Goal: Complete application form

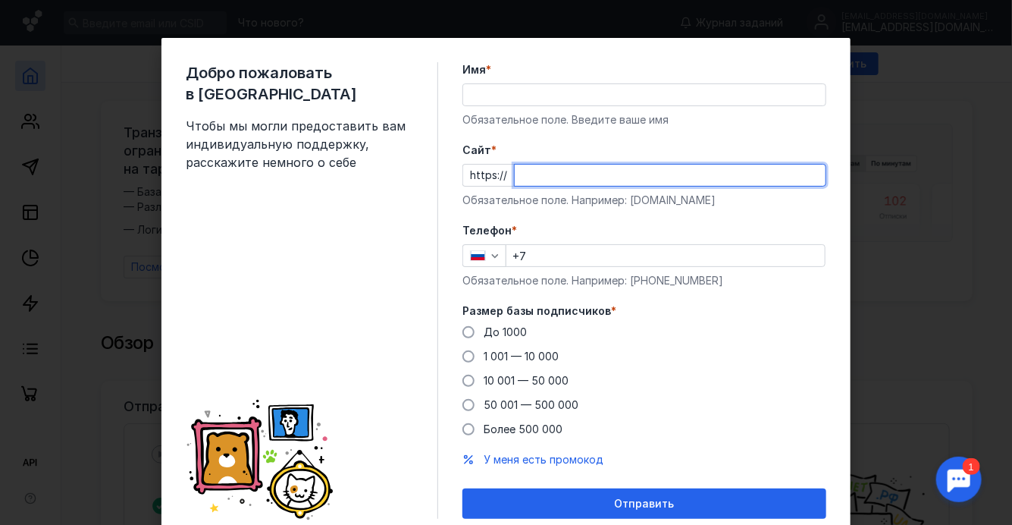
click at [527, 173] on input "Cайт *" at bounding box center [670, 175] width 311 height 21
paste input "[EMAIL_ADDRESS][DOMAIN_NAME]"
click at [554, 175] on input "[EMAIL_ADDRESS][DOMAIN_NAME]" at bounding box center [670, 175] width 311 height 21
drag, startPoint x: 580, startPoint y: 175, endPoint x: 452, endPoint y: 168, distance: 128.4
click at [452, 168] on div "Добро пожаловать в Sendsay Чтобы мы могли предоставить вам индивидуальную подде…" at bounding box center [506, 290] width 689 height 505
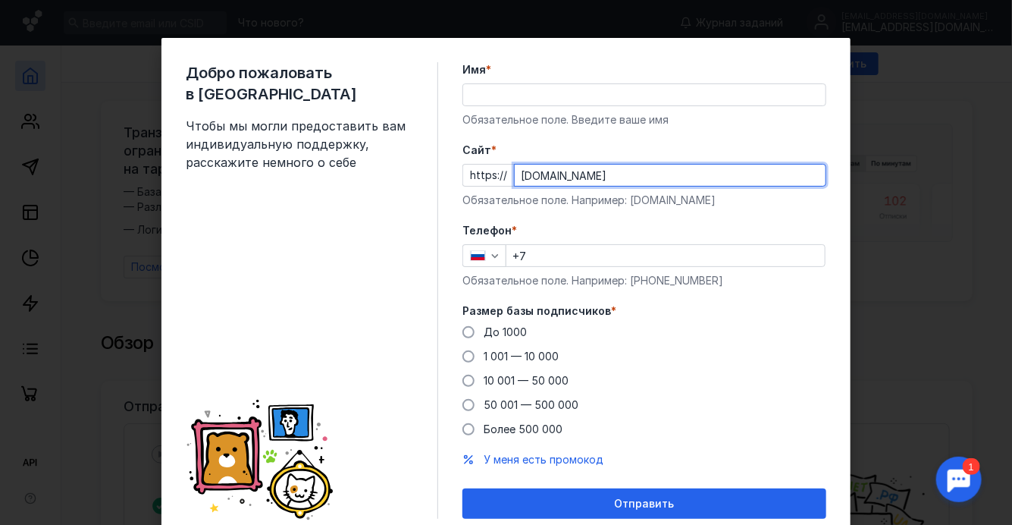
type input "[DOMAIN_NAME]"
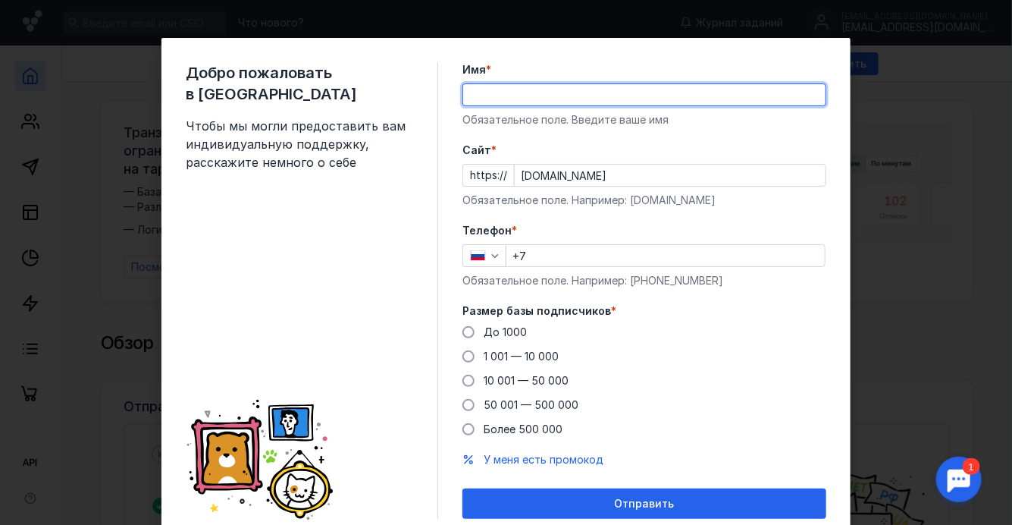
click at [500, 93] on input "Имя *" at bounding box center [644, 94] width 362 height 21
click at [485, 260] on div "Телефон * +7 Обязательное поле. Например: [PHONE_NUMBER]" at bounding box center [645, 255] width 364 height 65
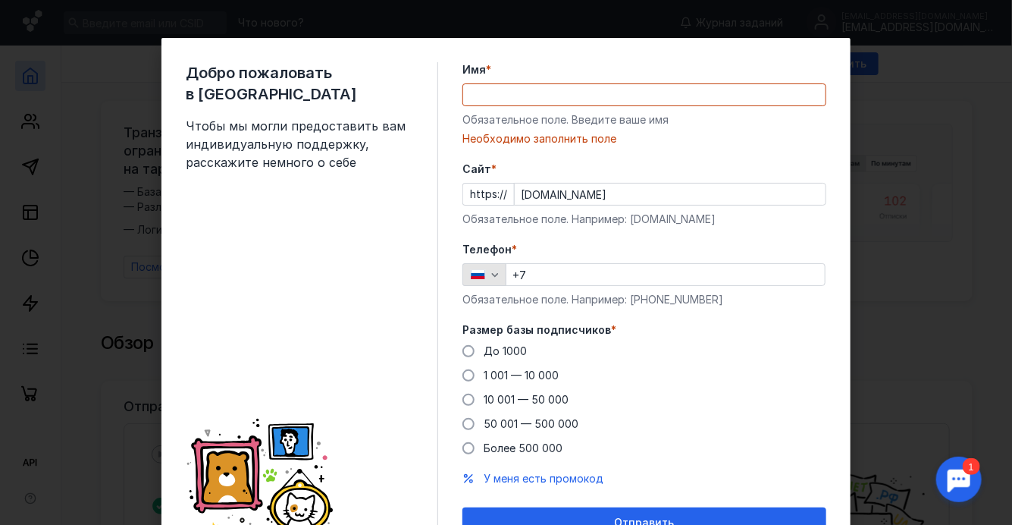
click at [489, 278] on icon "button" at bounding box center [495, 274] width 12 height 12
type input "90"
click at [489, 273] on icon "button" at bounding box center [495, 274] width 12 height 12
click at [489, 272] on icon "button" at bounding box center [495, 274] width 12 height 12
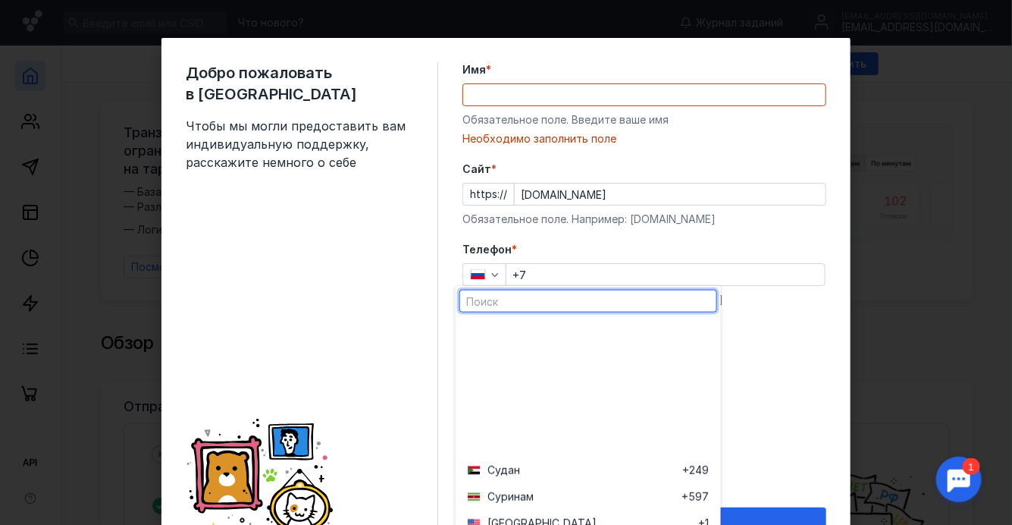
scroll to position [5565, 0]
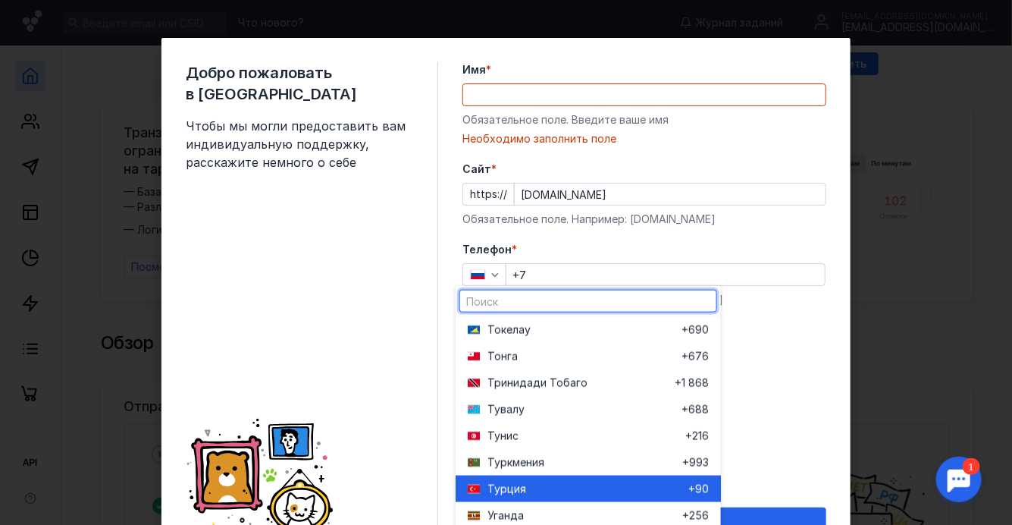
click at [559, 484] on div "Ту рция" at bounding box center [588, 488] width 201 height 15
type input "+90"
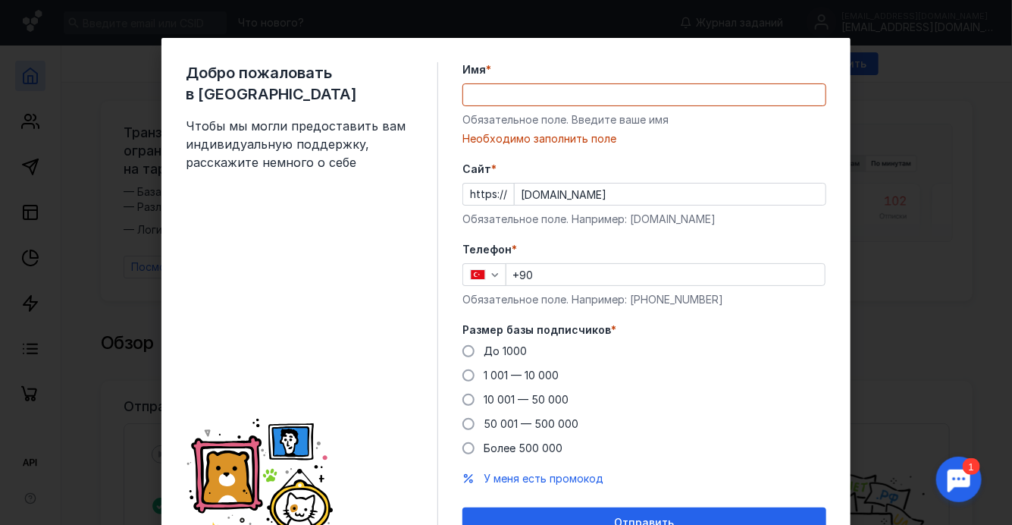
click at [488, 99] on input "Имя *" at bounding box center [644, 94] width 362 height 21
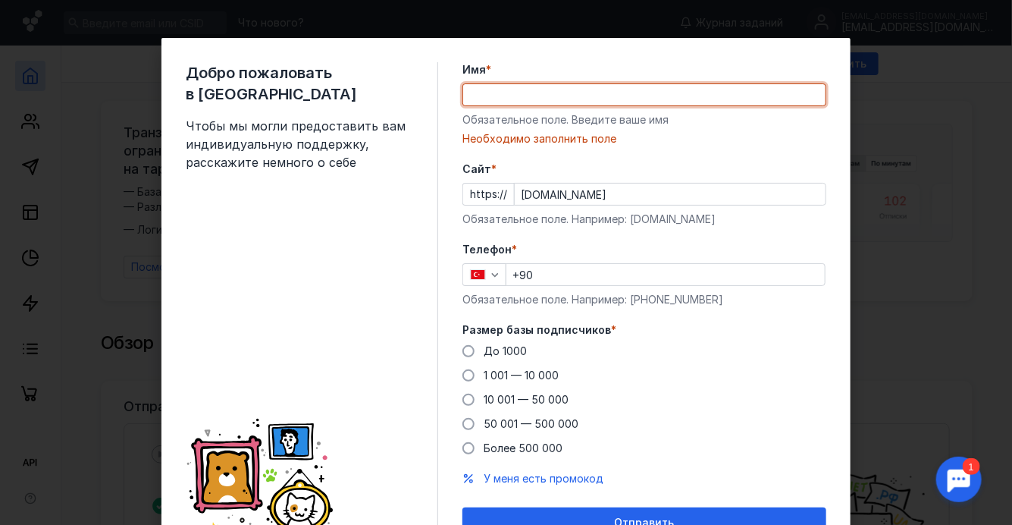
paste input "Отдел Бух-ра"
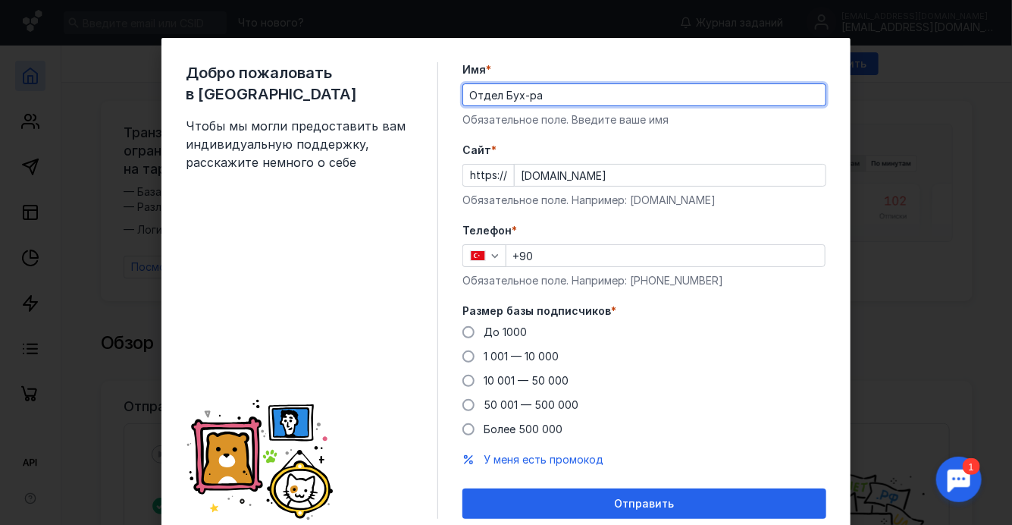
drag, startPoint x: 546, startPoint y: 95, endPoint x: 437, endPoint y: 95, distance: 109.2
click at [437, 95] on div "Добро пожаловать в Sendsay Чтобы мы могли предоставить вам индивидуальную подде…" at bounding box center [506, 290] width 689 height 505
type input "K"
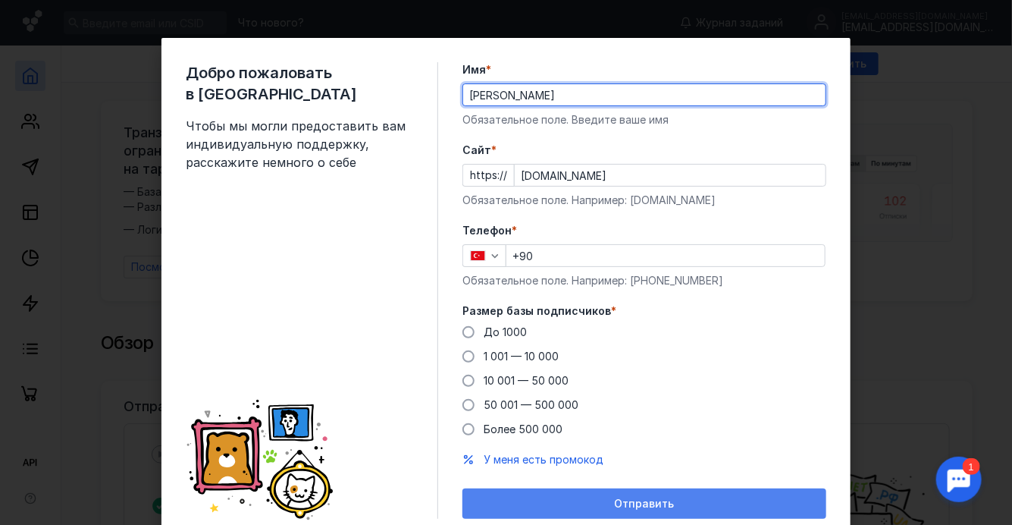
type input "[PERSON_NAME]"
click at [623, 504] on span "Отправить" at bounding box center [645, 503] width 60 height 13
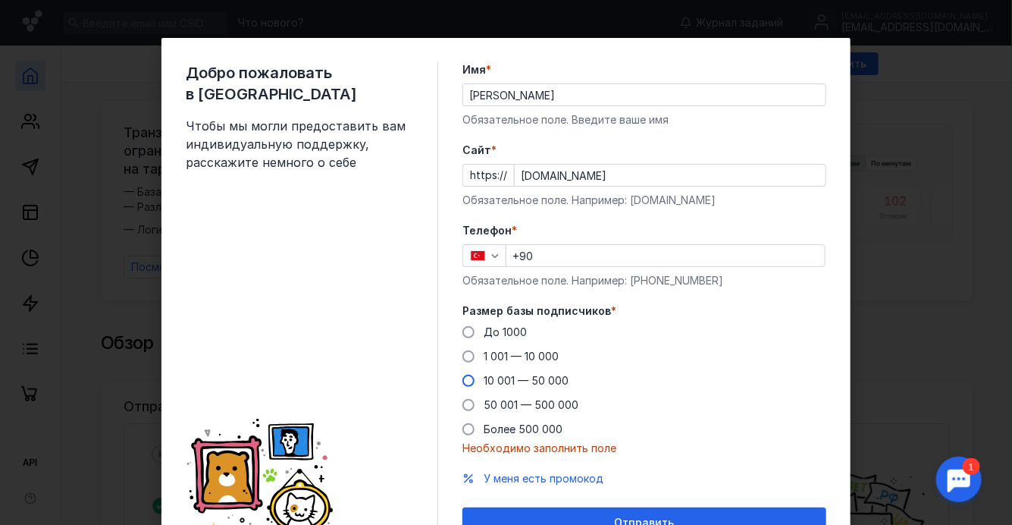
click at [466, 375] on span at bounding box center [469, 381] width 12 height 12
click at [0, 0] on input "10 001 — 50 000" at bounding box center [0, 0] width 0 height 0
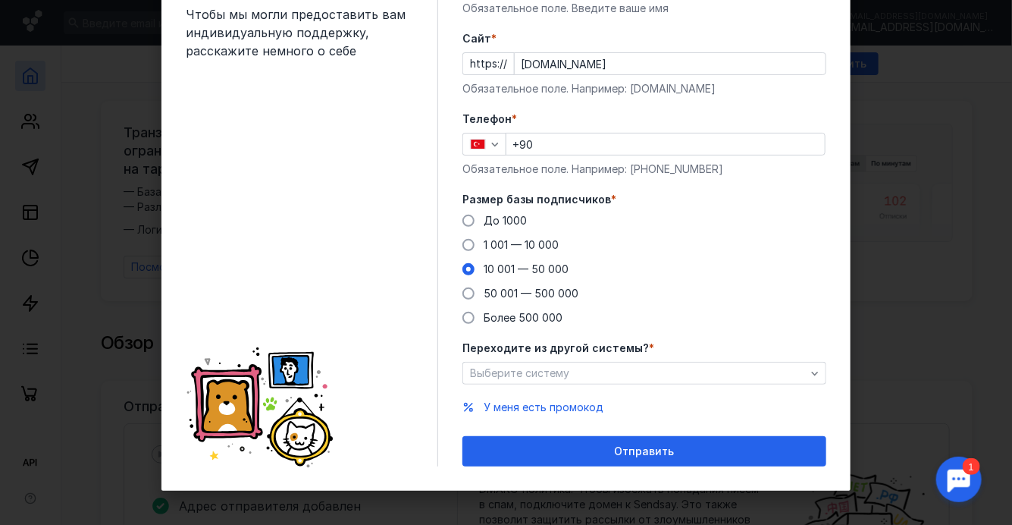
scroll to position [115, 0]
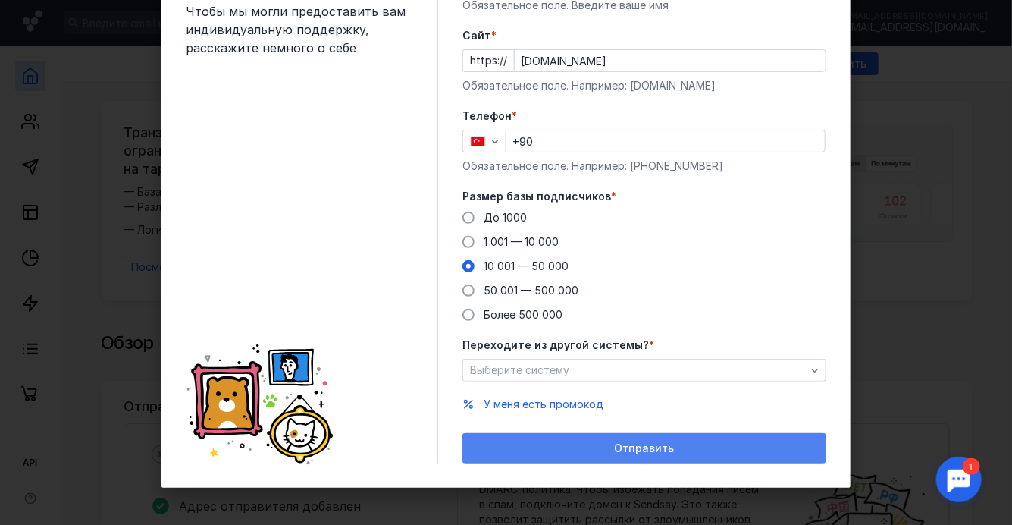
click at [655, 449] on span "Отправить" at bounding box center [645, 448] width 60 height 13
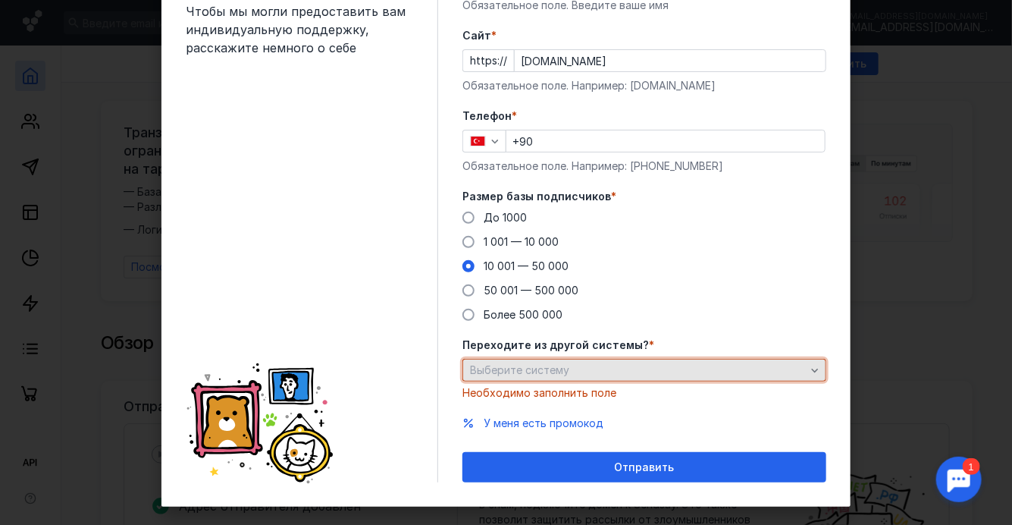
click at [547, 364] on span "Выберите систему" at bounding box center [519, 369] width 99 height 13
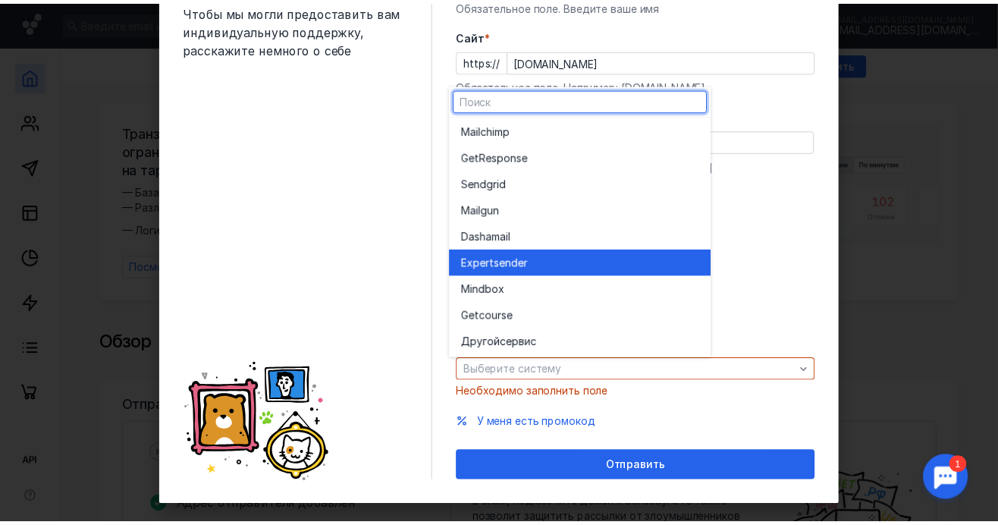
scroll to position [0, 0]
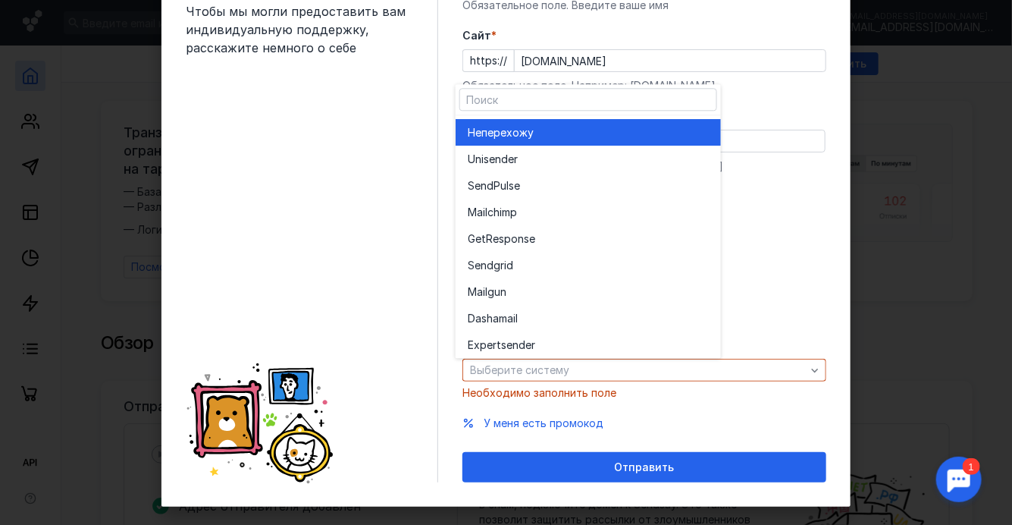
click at [580, 138] on div "Не перехожу" at bounding box center [588, 132] width 241 height 15
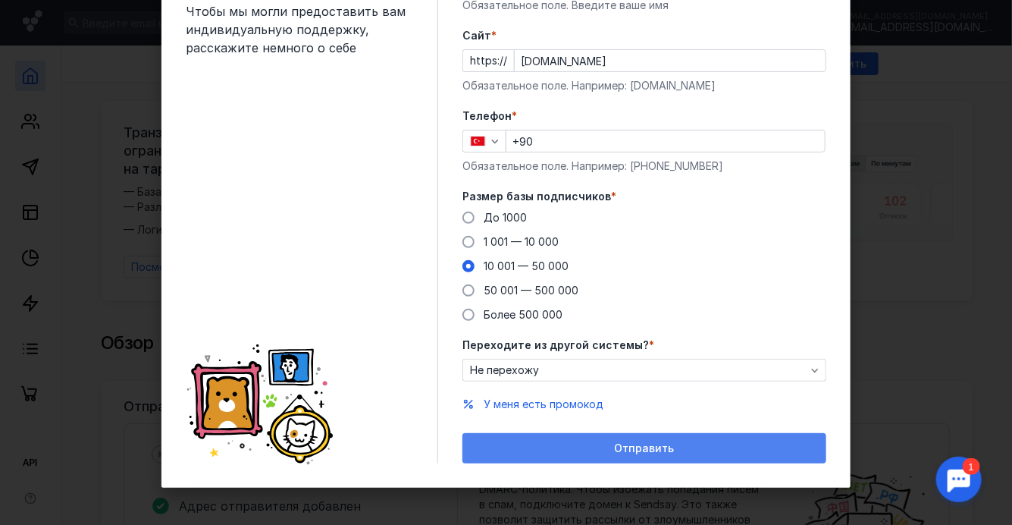
click at [651, 446] on span "Отправить" at bounding box center [645, 448] width 60 height 13
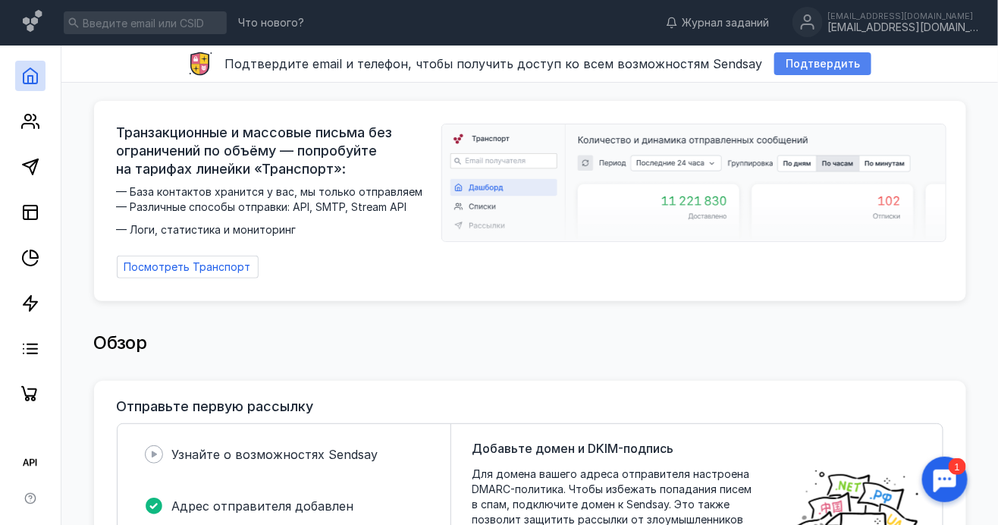
click at [804, 71] on div "Подтвердить" at bounding box center [822, 63] width 97 height 23
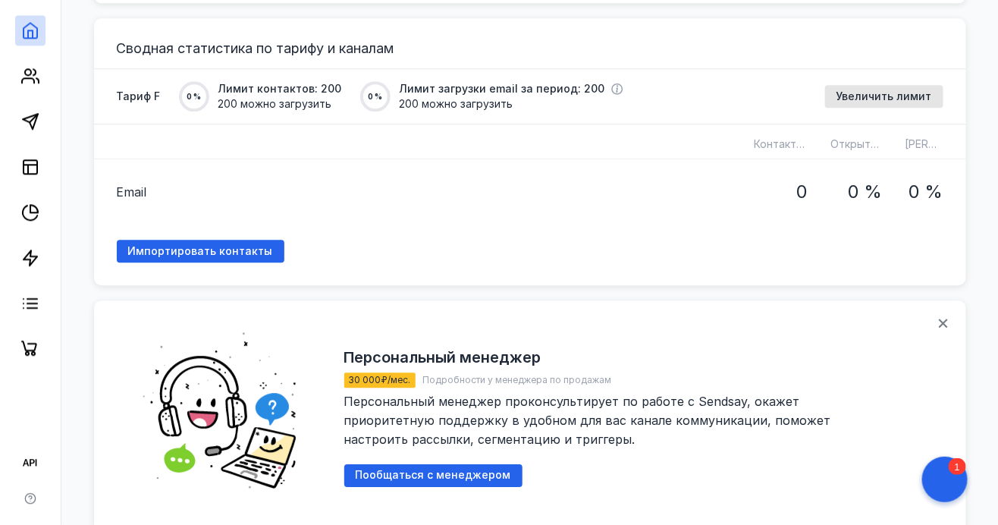
scroll to position [1232, 0]
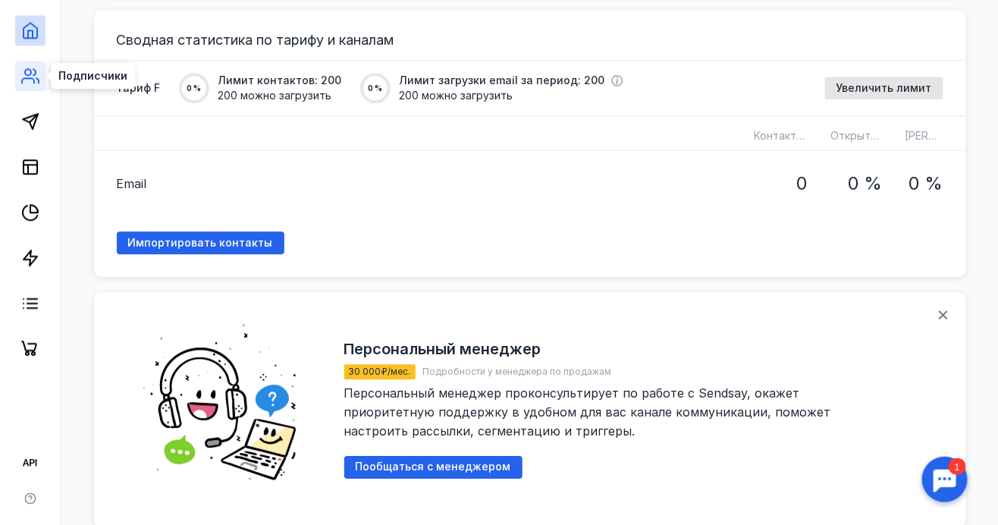
click at [32, 72] on icon at bounding box center [30, 76] width 18 height 18
